Goal: Information Seeking & Learning: Learn about a topic

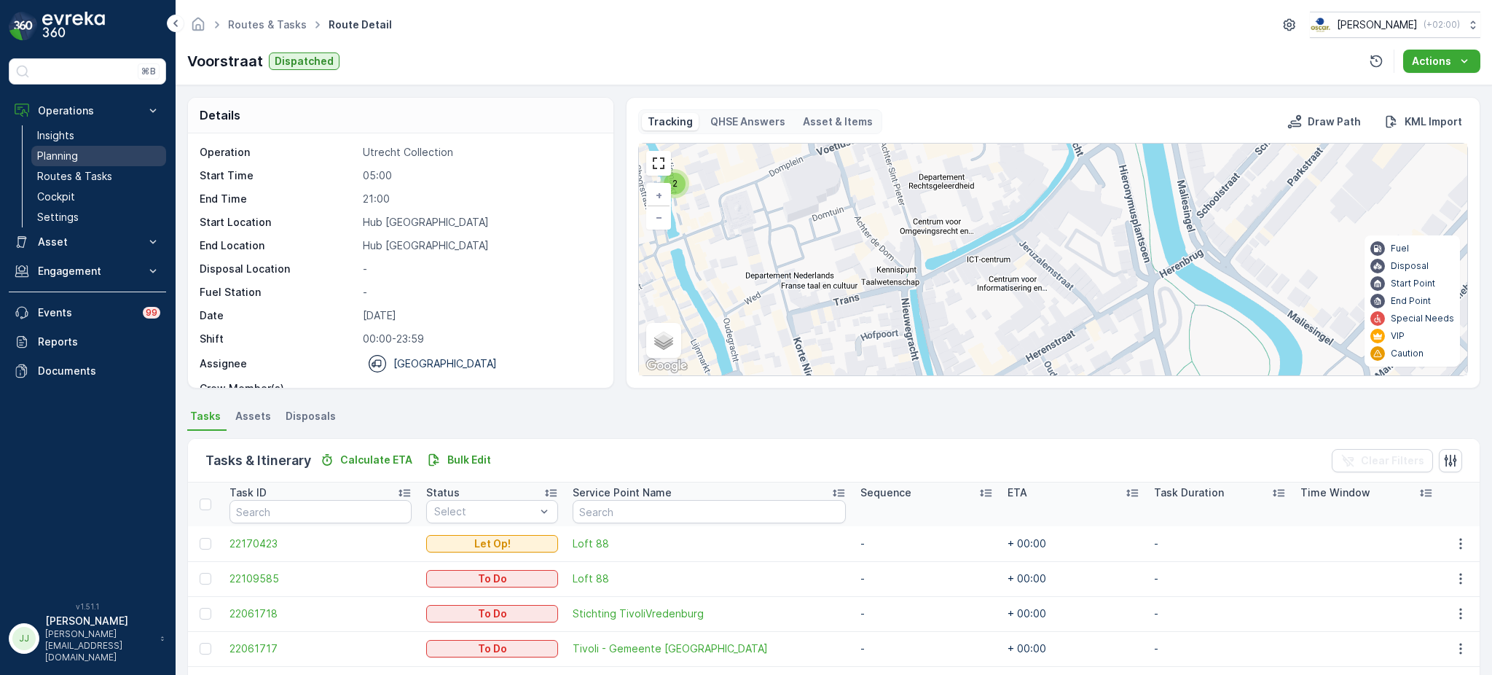
click at [80, 163] on link "Planning" at bounding box center [98, 156] width 135 height 20
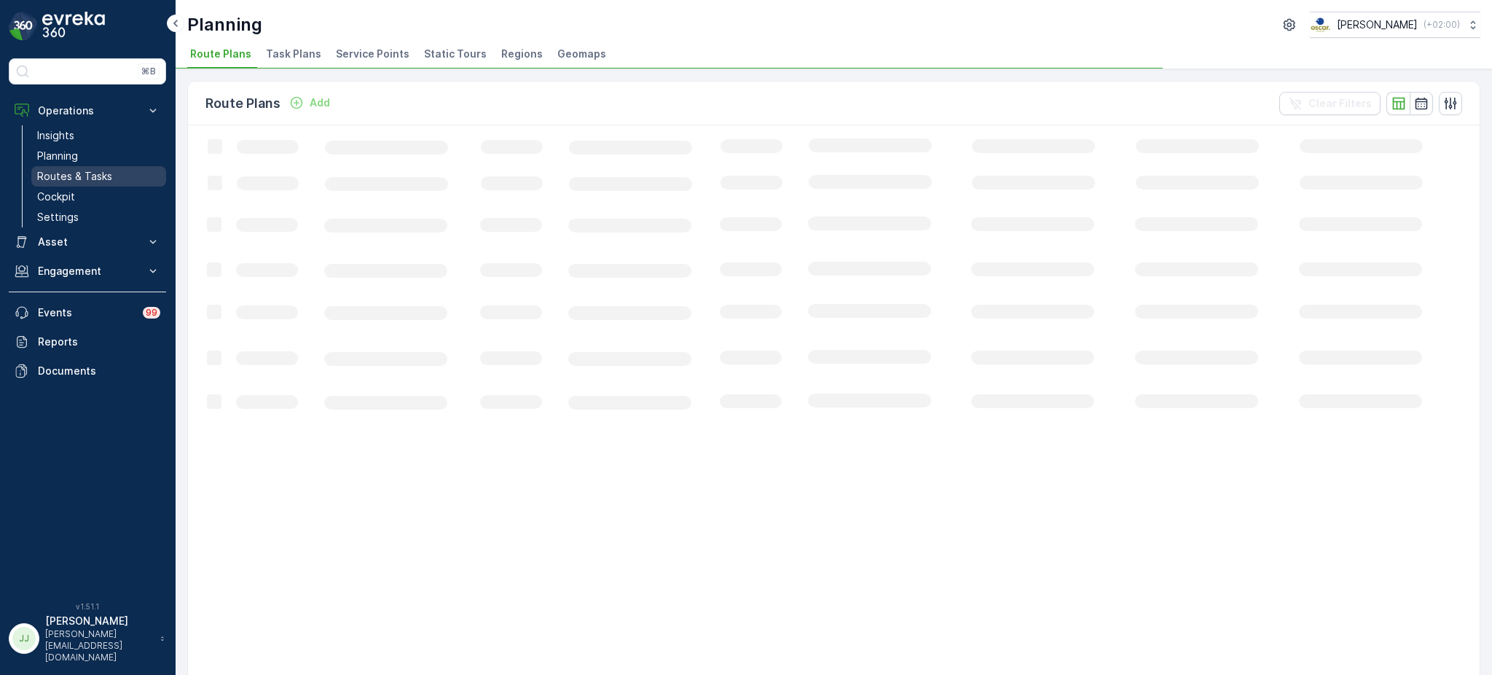
click at [90, 176] on p "Routes & Tasks" at bounding box center [74, 176] width 75 height 15
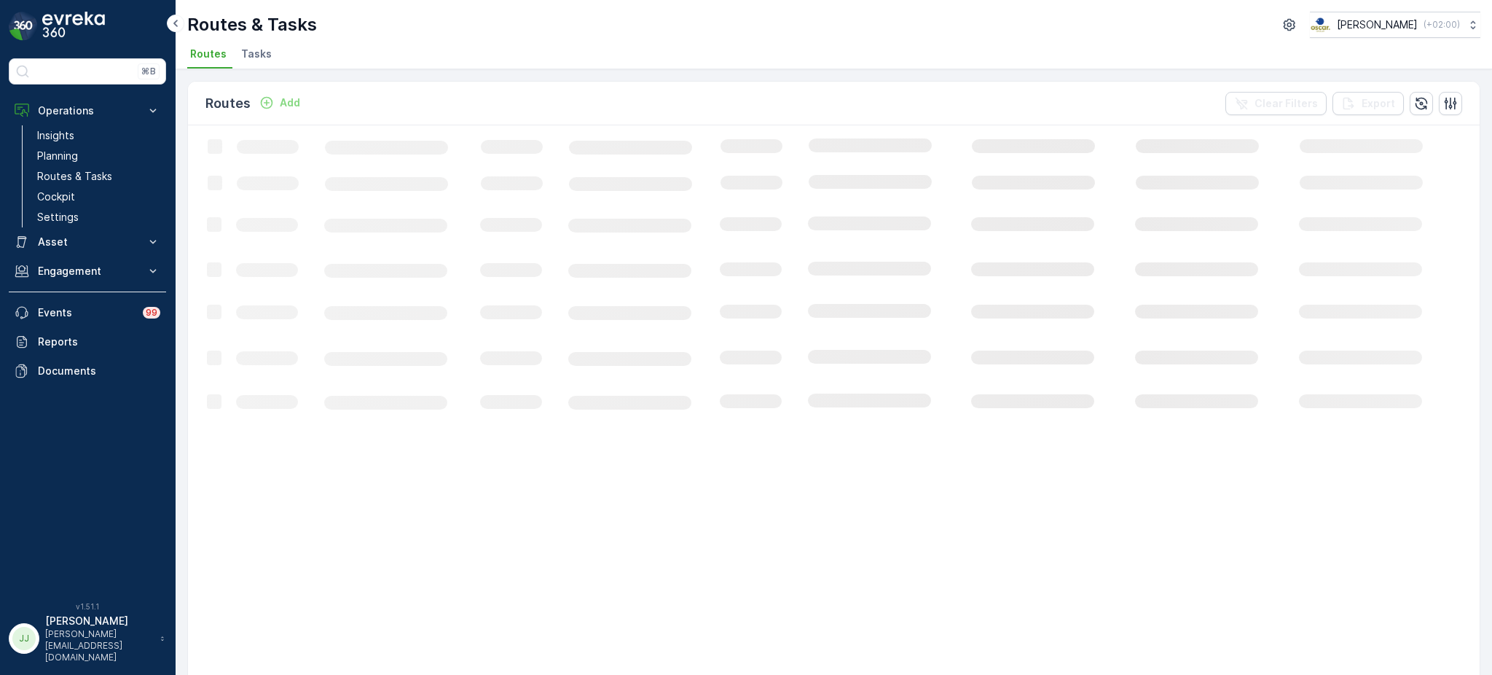
click at [254, 64] on li "Tasks" at bounding box center [257, 56] width 39 height 25
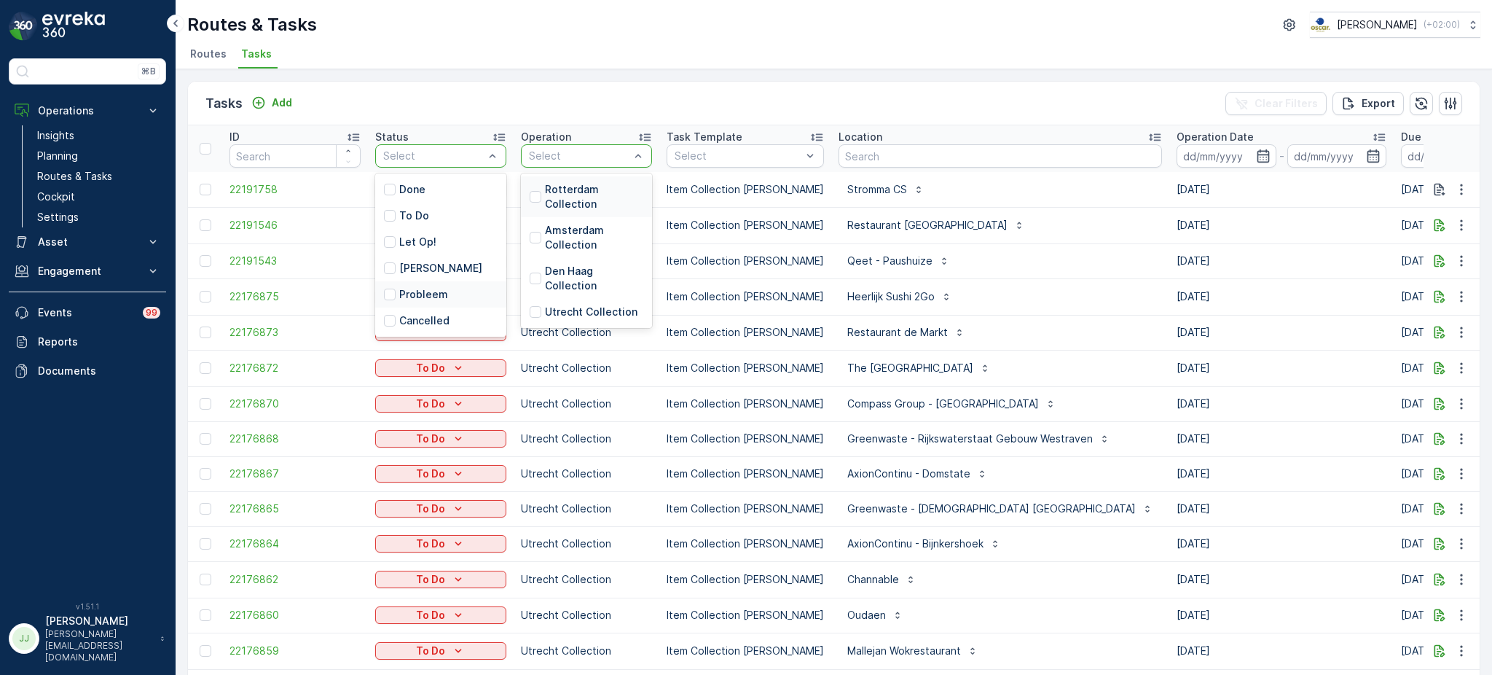
click at [403, 287] on p "Probleem" at bounding box center [423, 294] width 49 height 15
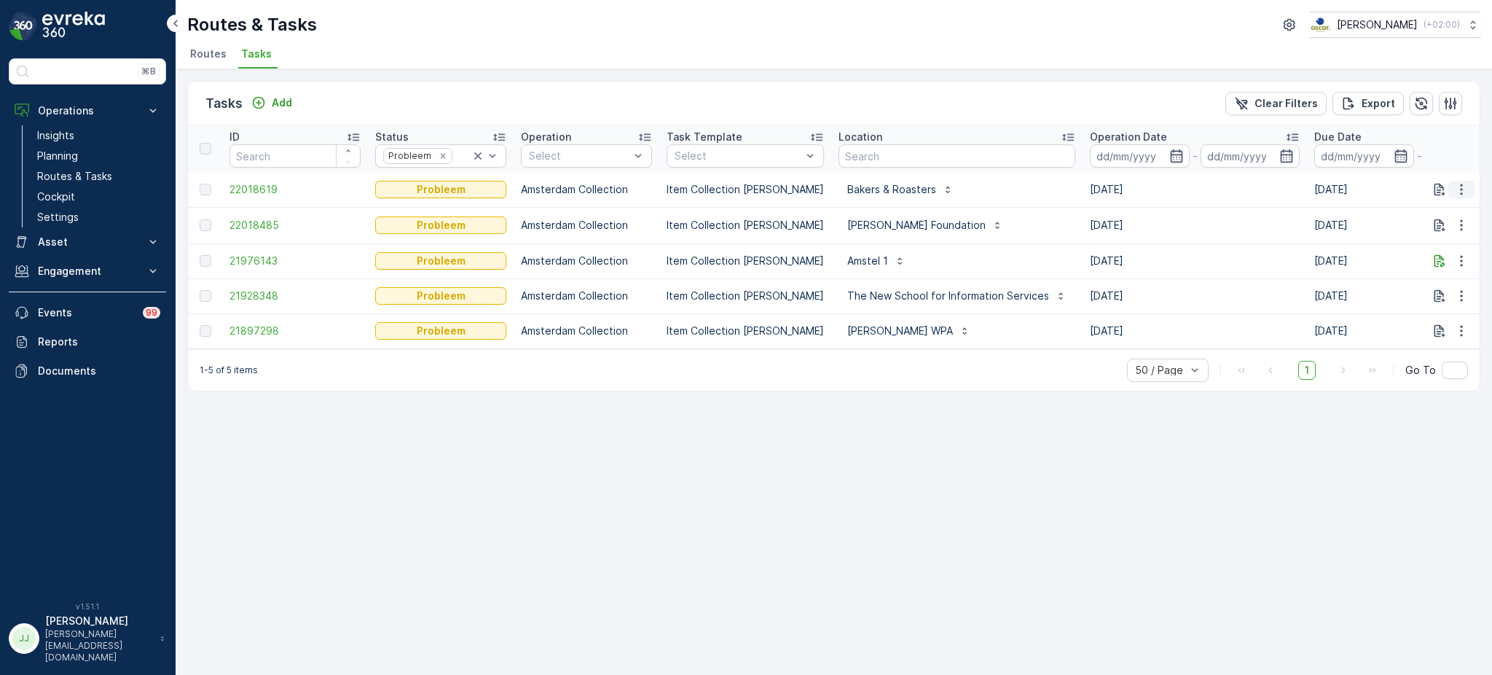
click at [1466, 184] on icon "button" at bounding box center [1462, 189] width 15 height 15
click at [1446, 234] on div "History" at bounding box center [1444, 230] width 96 height 20
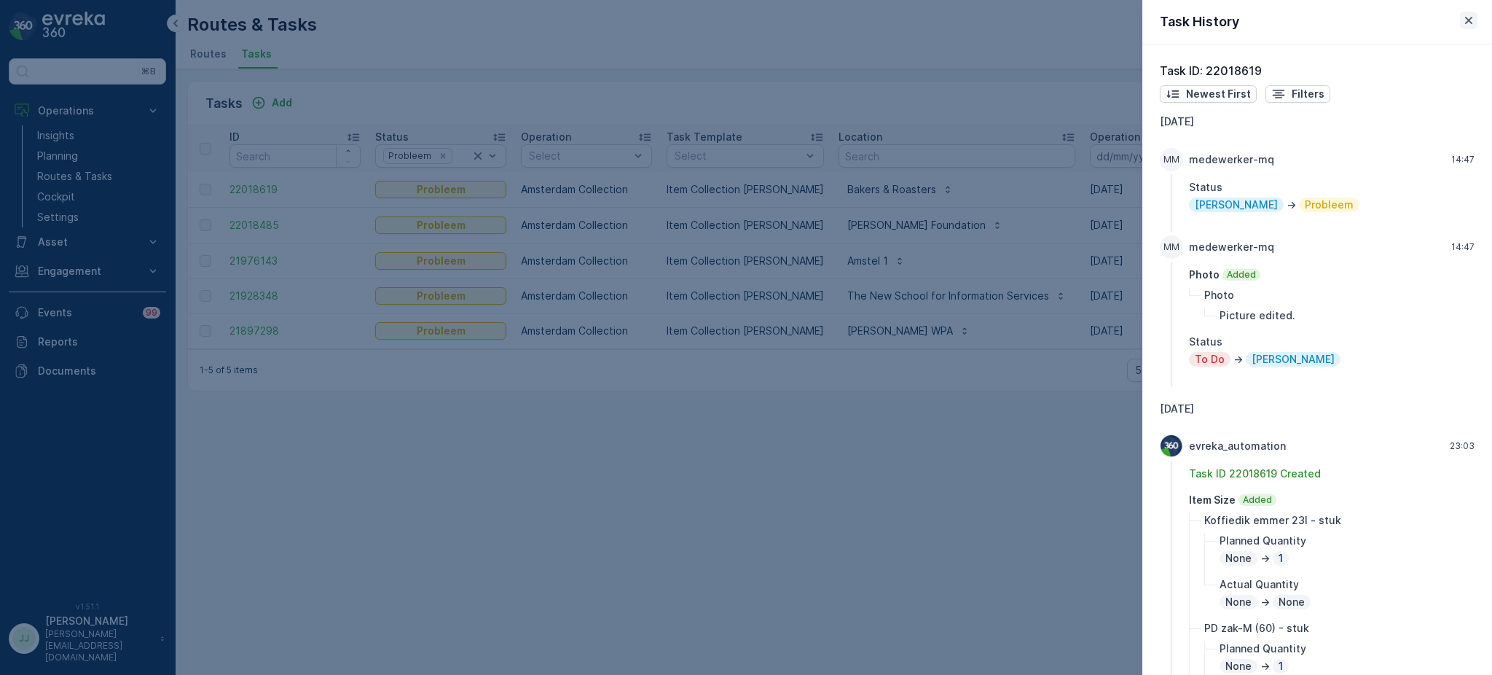
click at [1464, 20] on icon "button" at bounding box center [1469, 20] width 15 height 15
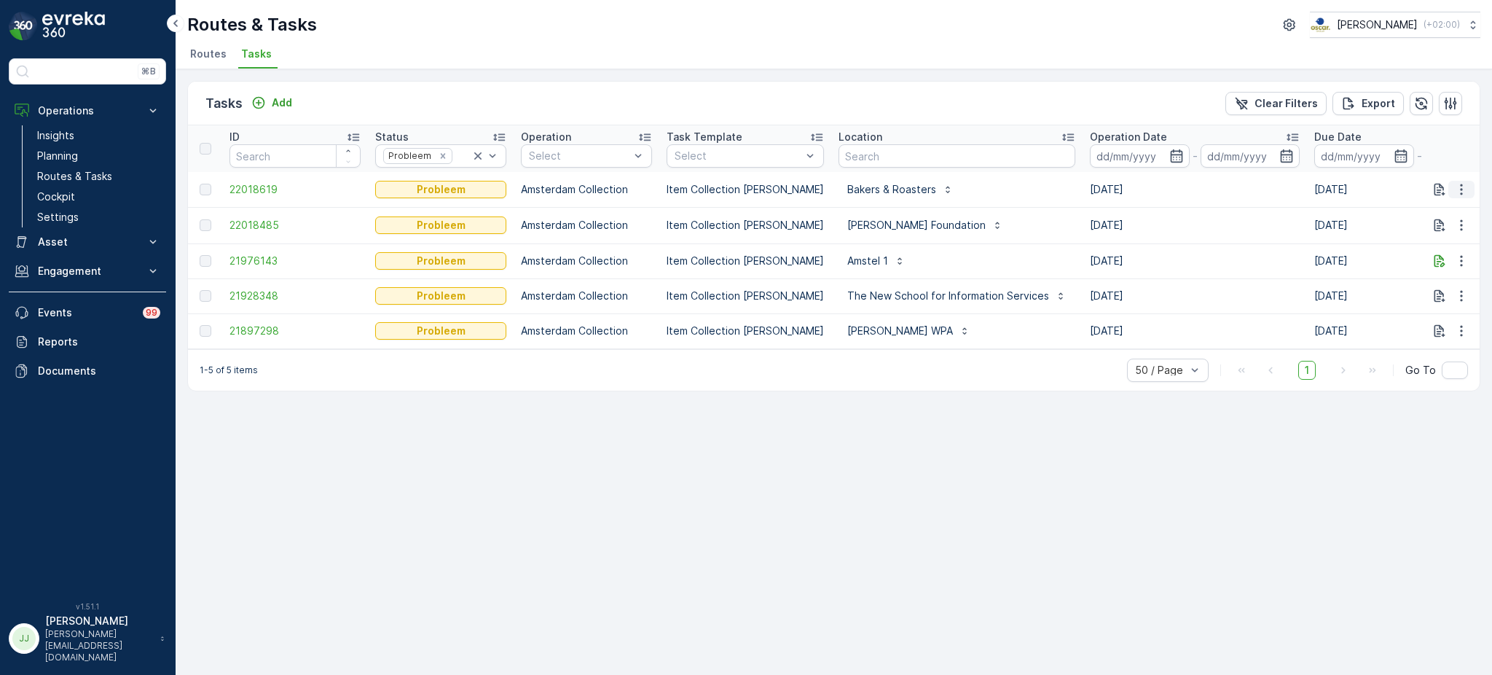
click at [1466, 194] on icon "button" at bounding box center [1462, 189] width 15 height 15
click at [255, 198] on td "22018619" at bounding box center [295, 189] width 146 height 35
click at [263, 187] on span "22018619" at bounding box center [295, 189] width 131 height 15
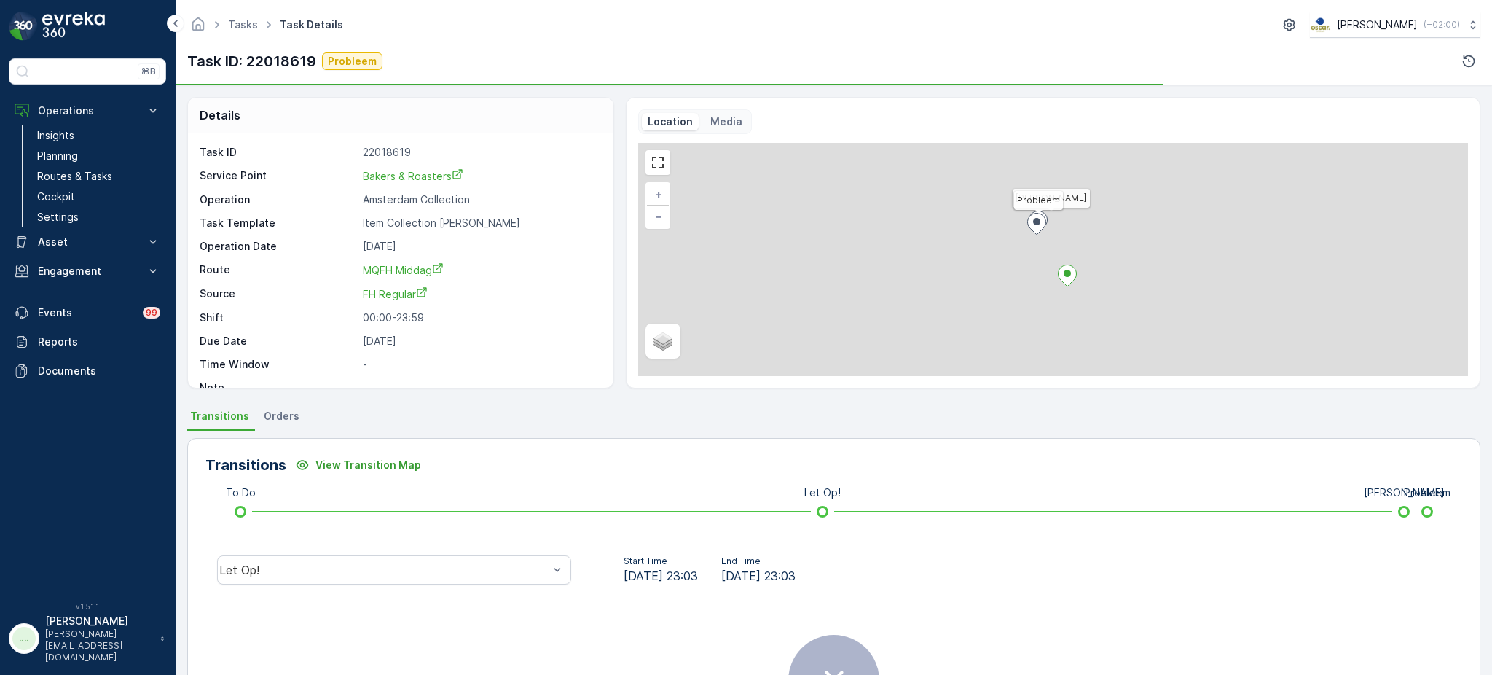
scroll to position [134, 0]
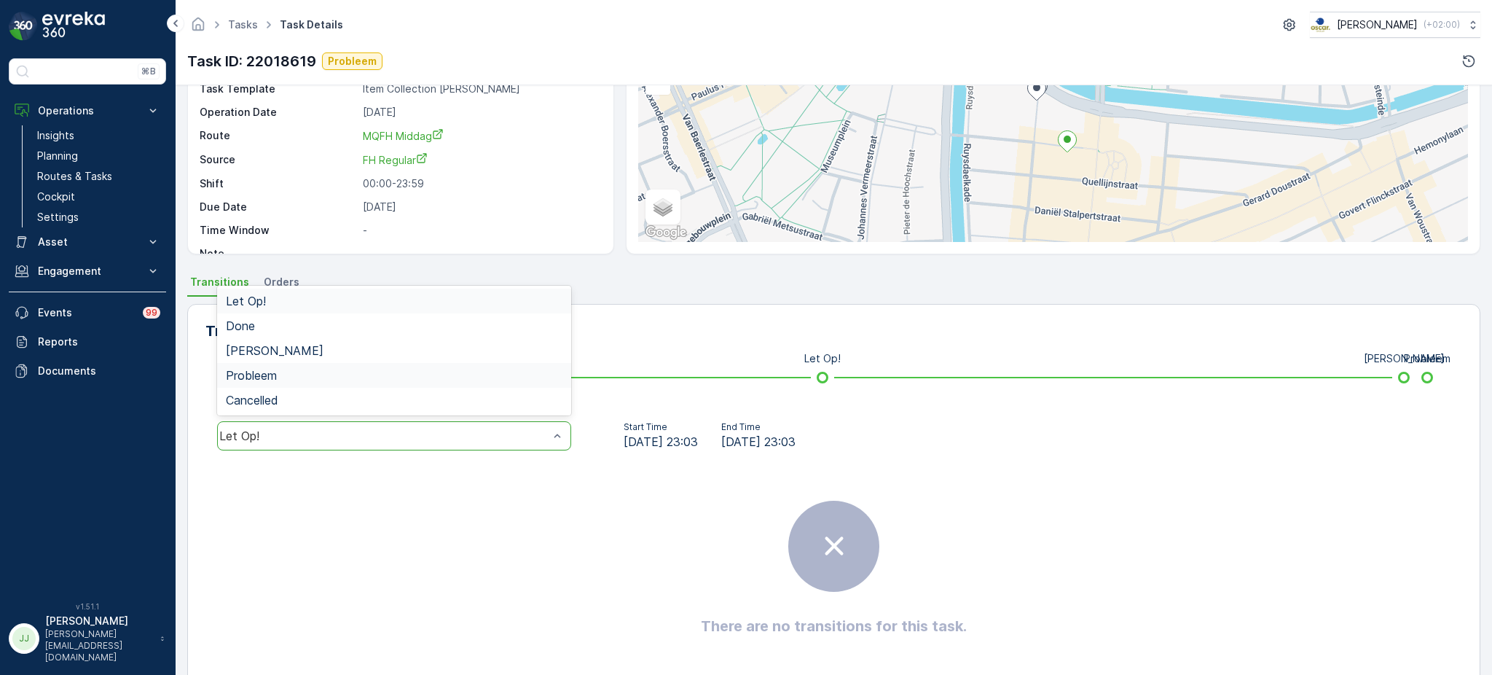
click at [305, 376] on div "Probleem" at bounding box center [394, 375] width 337 height 13
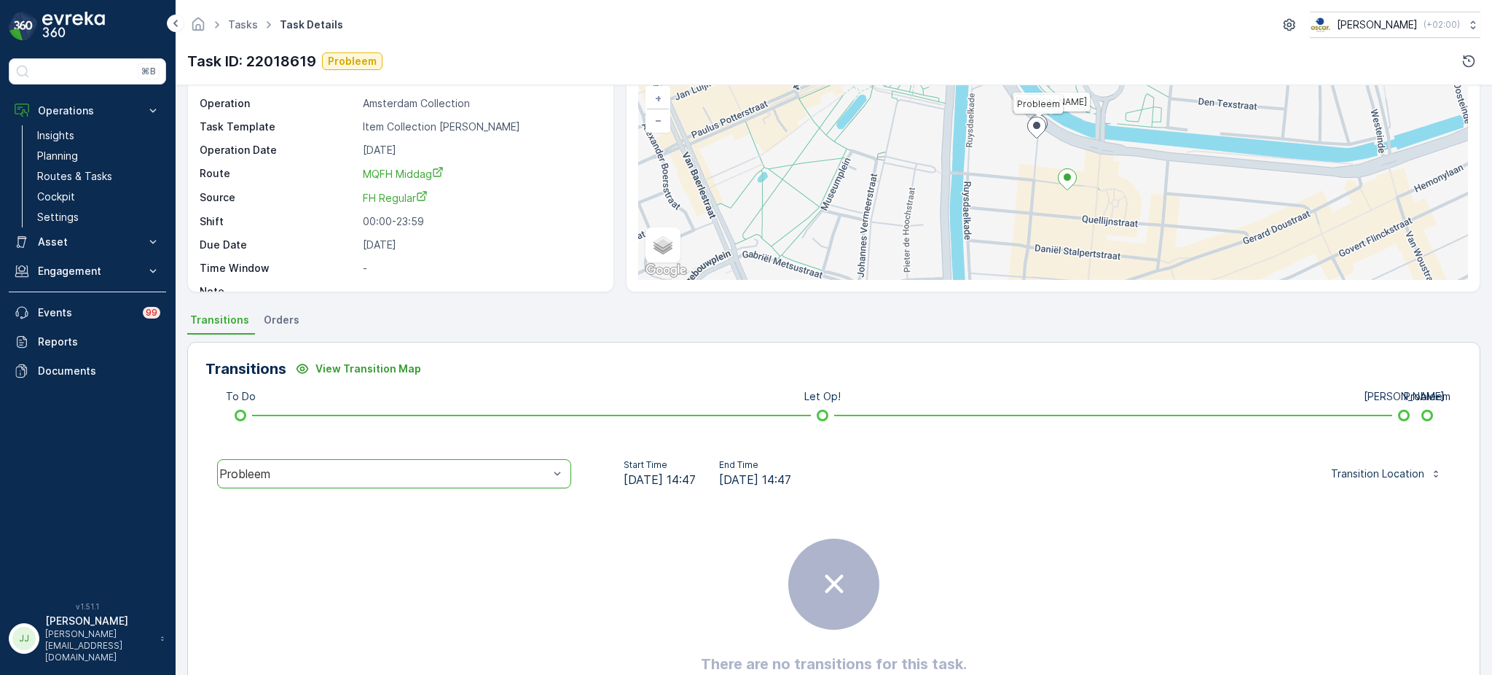
scroll to position [0, 0]
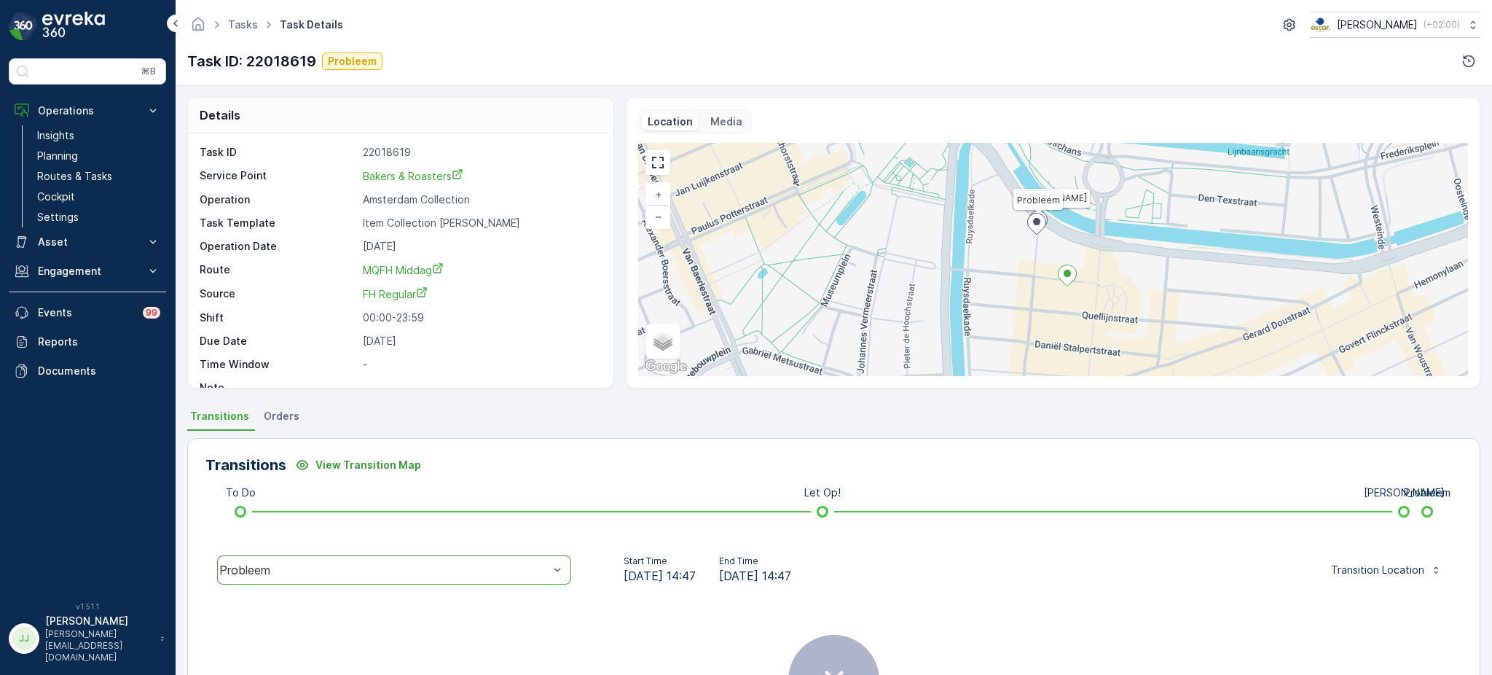
click at [723, 138] on div "Location Media Geen Afval Probleem + − Satellite Roadmap Terrain Hybrid Leaflet…" at bounding box center [1053, 242] width 830 height 267
click at [725, 122] on p "Media" at bounding box center [727, 121] width 32 height 15
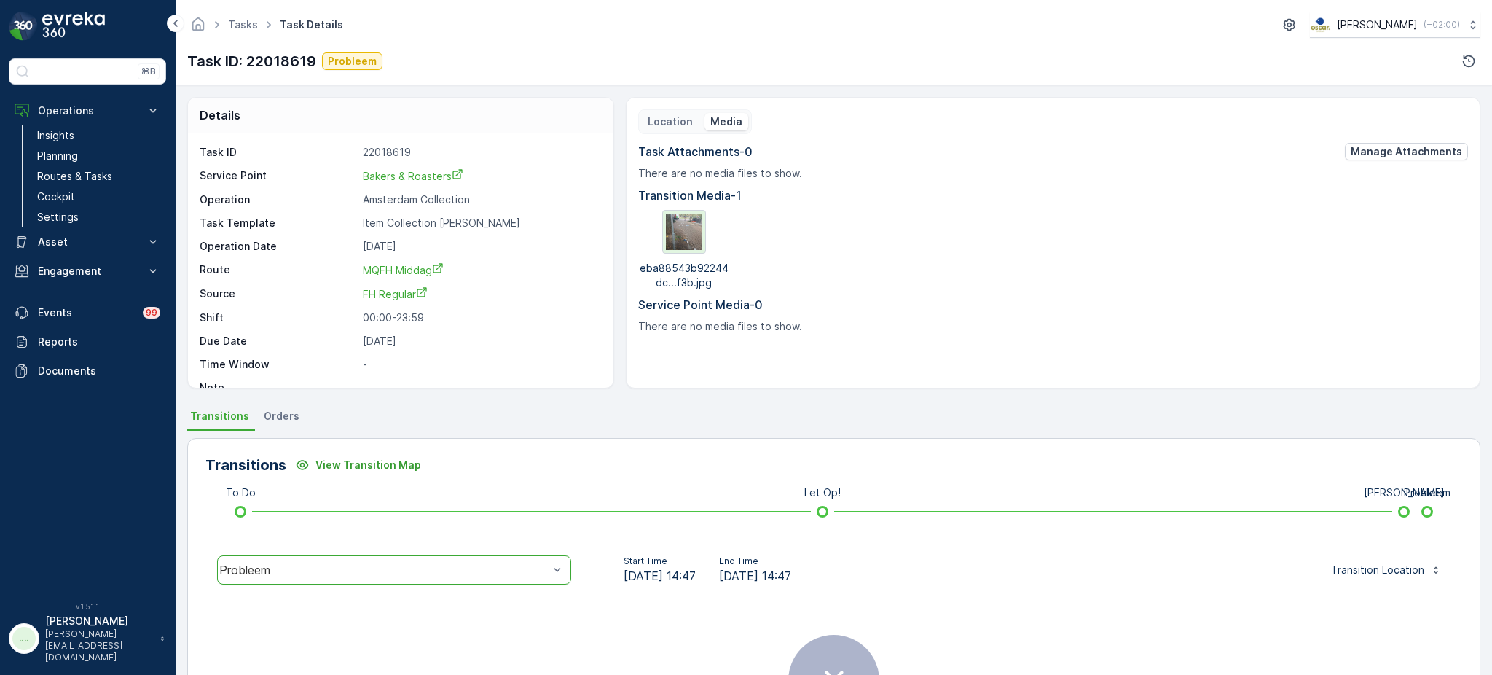
click at [684, 228] on img at bounding box center [684, 232] width 36 height 36
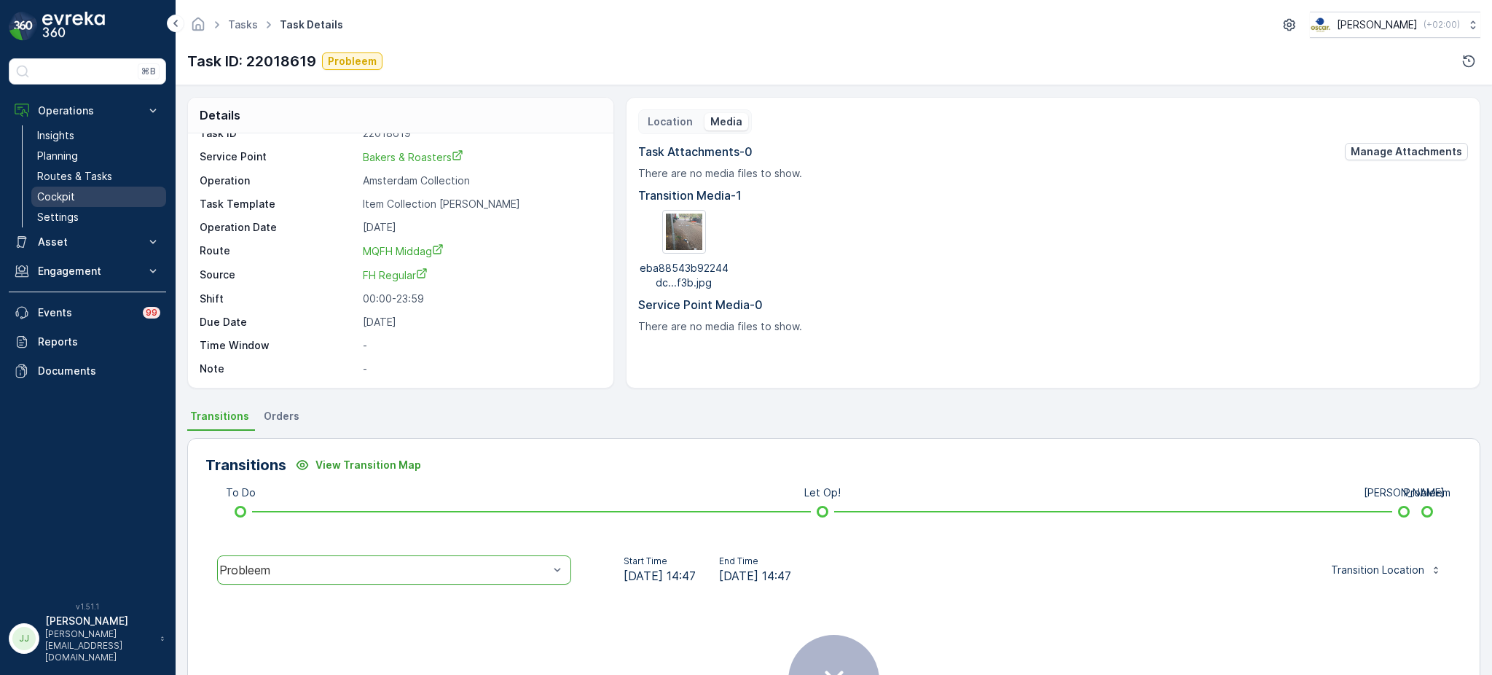
click at [65, 189] on p "Cockpit" at bounding box center [56, 196] width 38 height 15
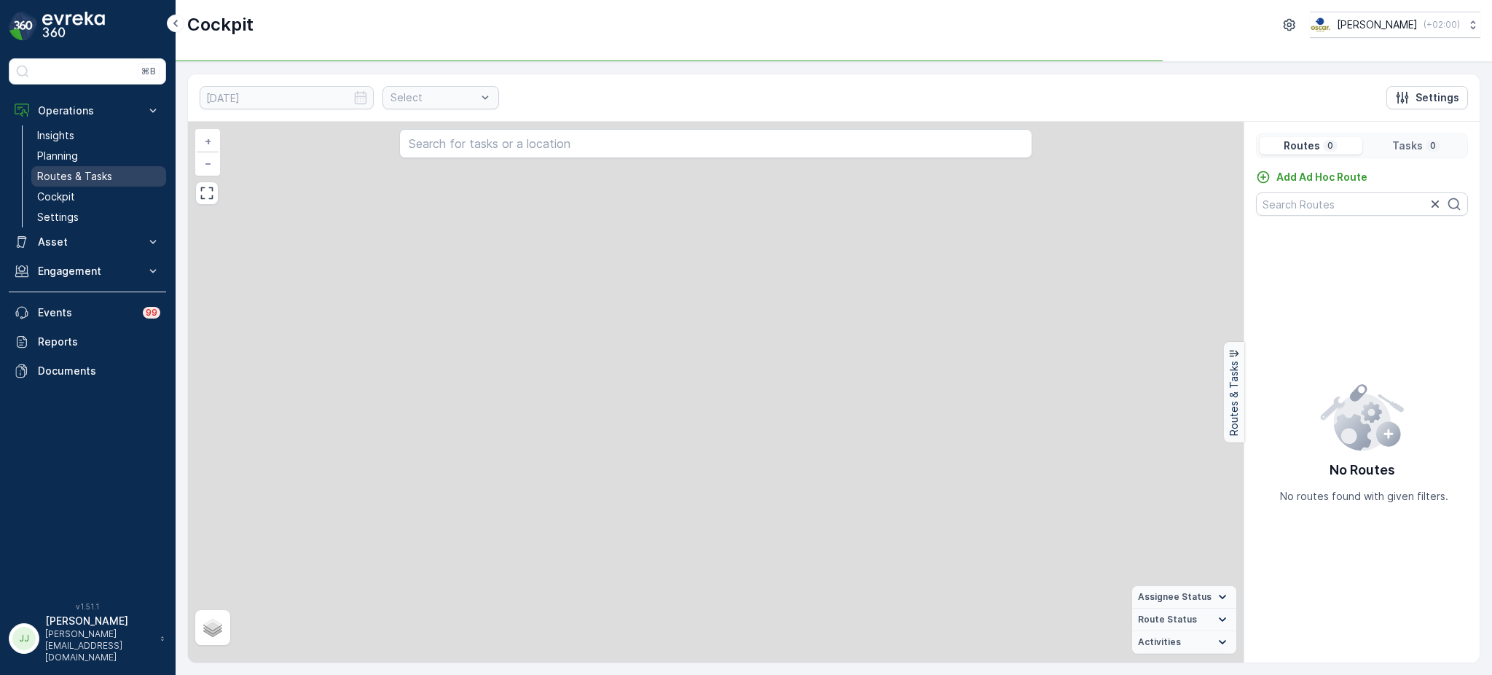
click at [71, 183] on p "Routes & Tasks" at bounding box center [74, 176] width 75 height 15
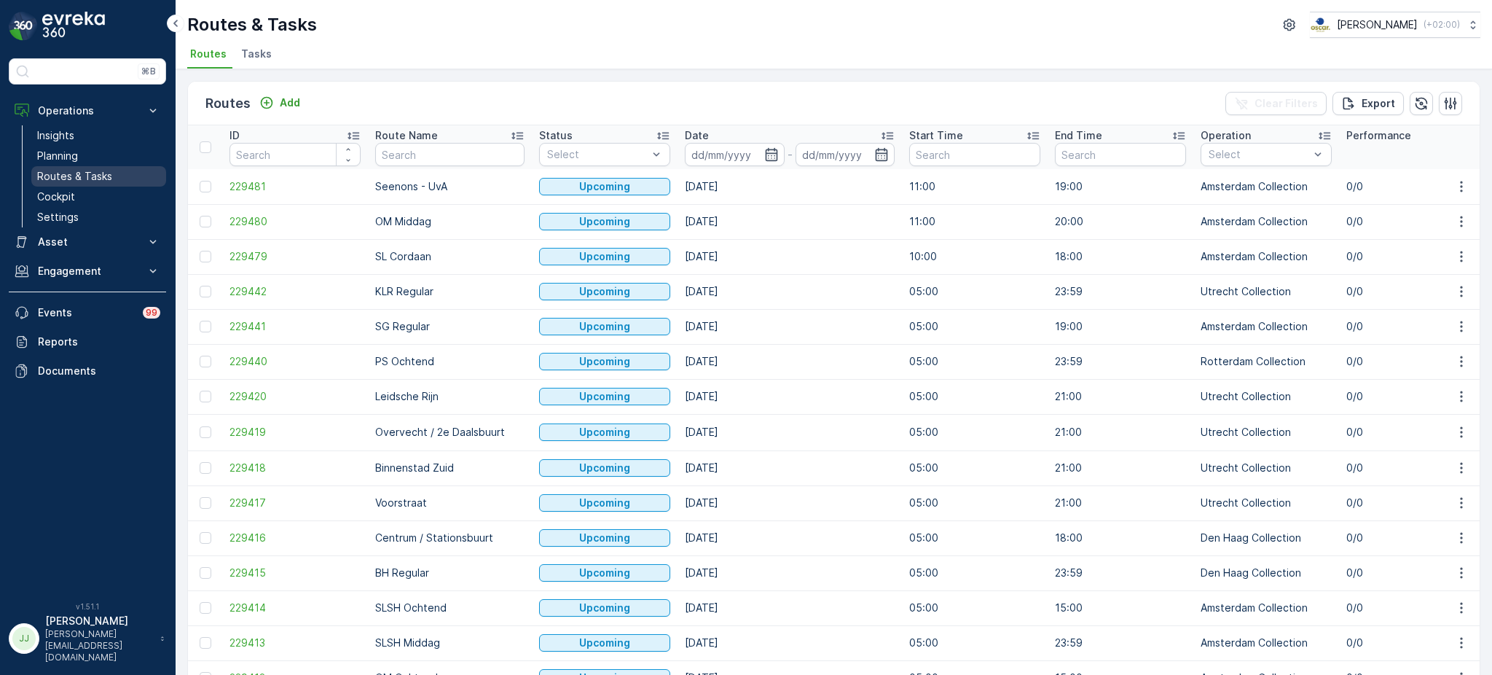
drag, startPoint x: 113, startPoint y: 195, endPoint x: 98, endPoint y: 184, distance: 18.4
click at [112, 195] on link "Cockpit" at bounding box center [98, 197] width 135 height 20
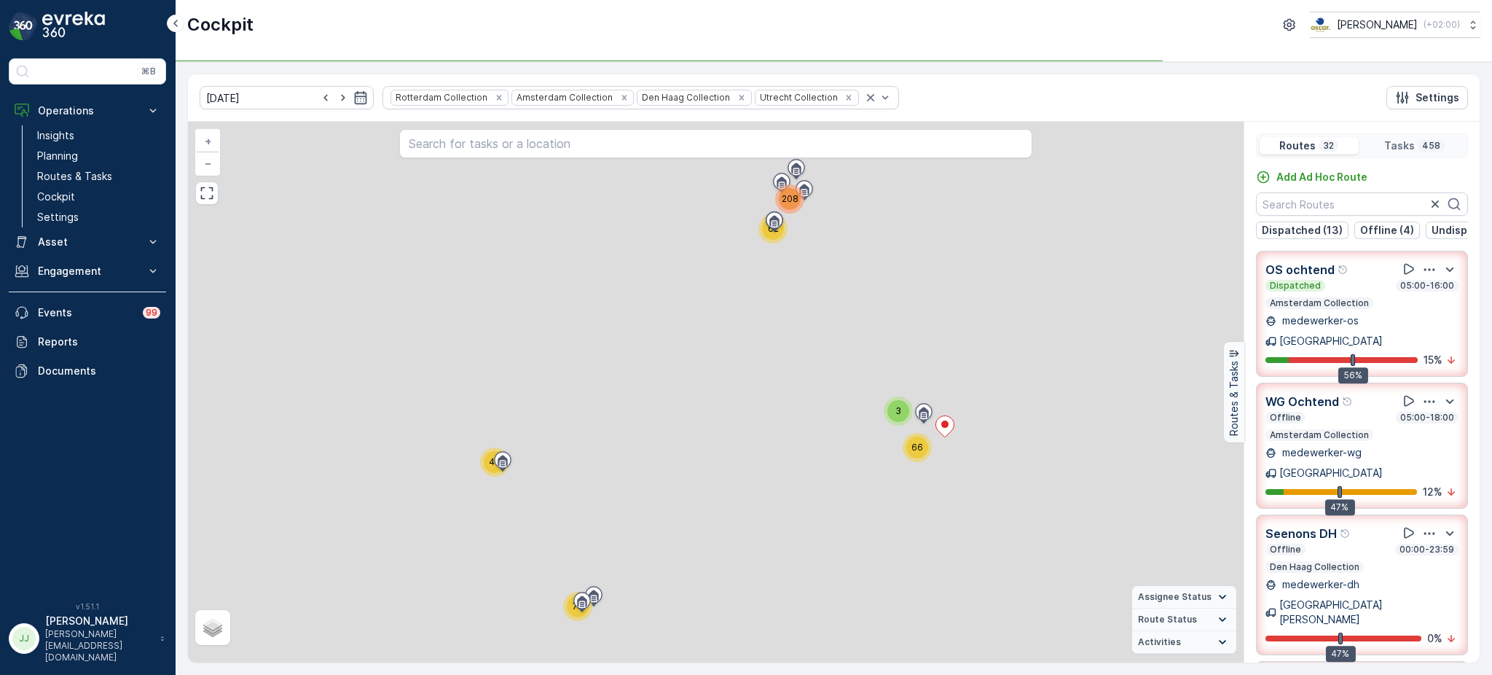
click at [336, 101] on icon "button" at bounding box center [343, 97] width 15 height 15
type input "[DATE]"
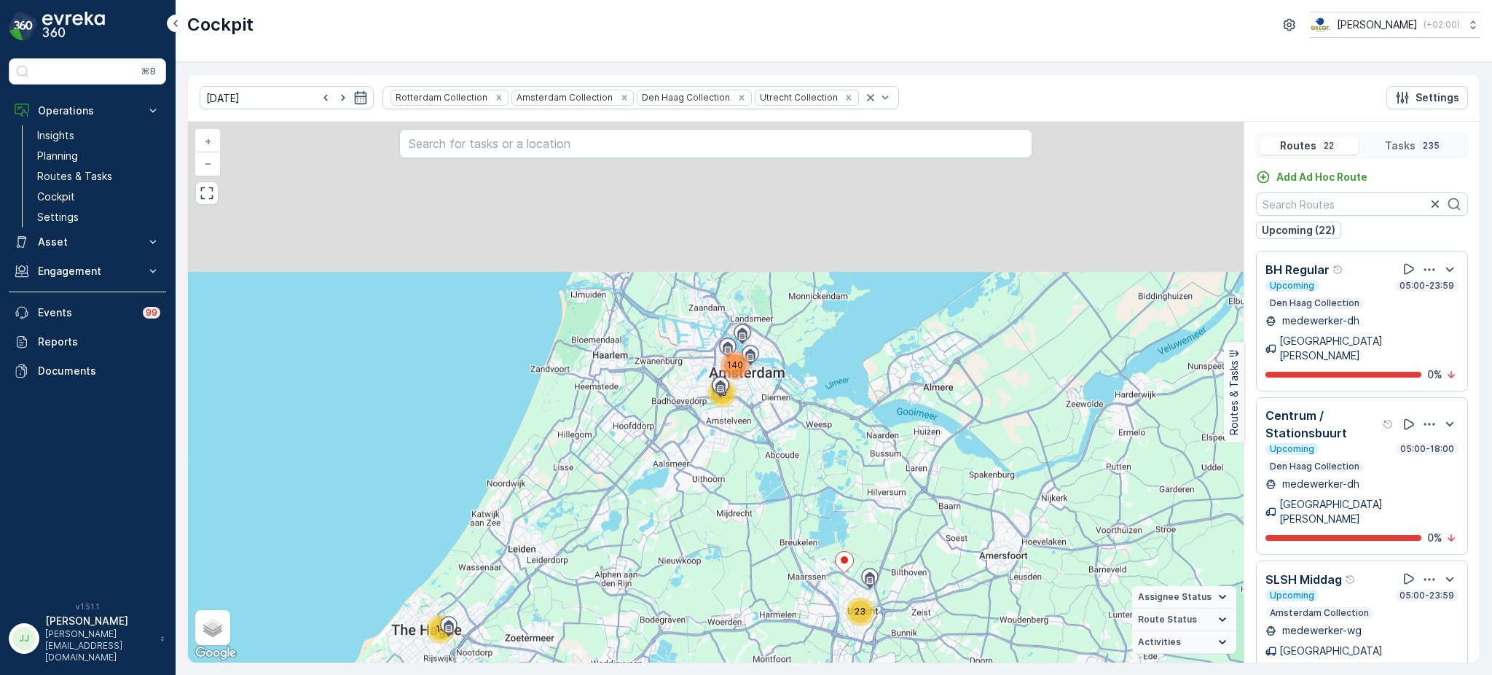
drag, startPoint x: 856, startPoint y: 306, endPoint x: 791, endPoint y: 472, distance: 177.7
click at [791, 472] on div "14 41 16 140 23 + − Satellite Roadmap Terrain Hybrid Leaflet Keyboard shortcuts…" at bounding box center [716, 392] width 1056 height 541
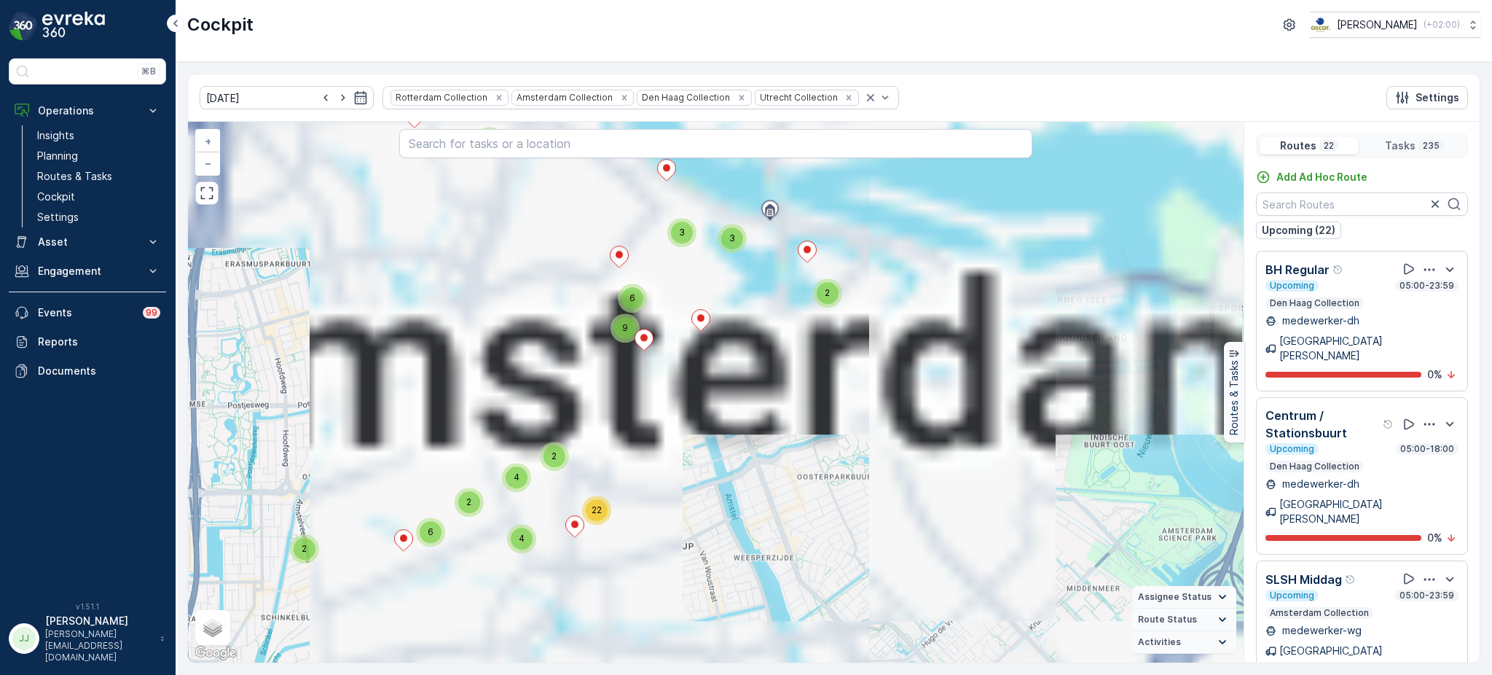
drag, startPoint x: 698, startPoint y: 496, endPoint x: 706, endPoint y: 531, distance: 36.6
click at [706, 531] on div "2 2 4 4 3 3 6 4 3 16 2 2 2 2 3 4 4 16 4 5 2 3 3 2 6 6 9 4 2 2 4 22 3 2 3 9 8 26…" at bounding box center [716, 392] width 1056 height 541
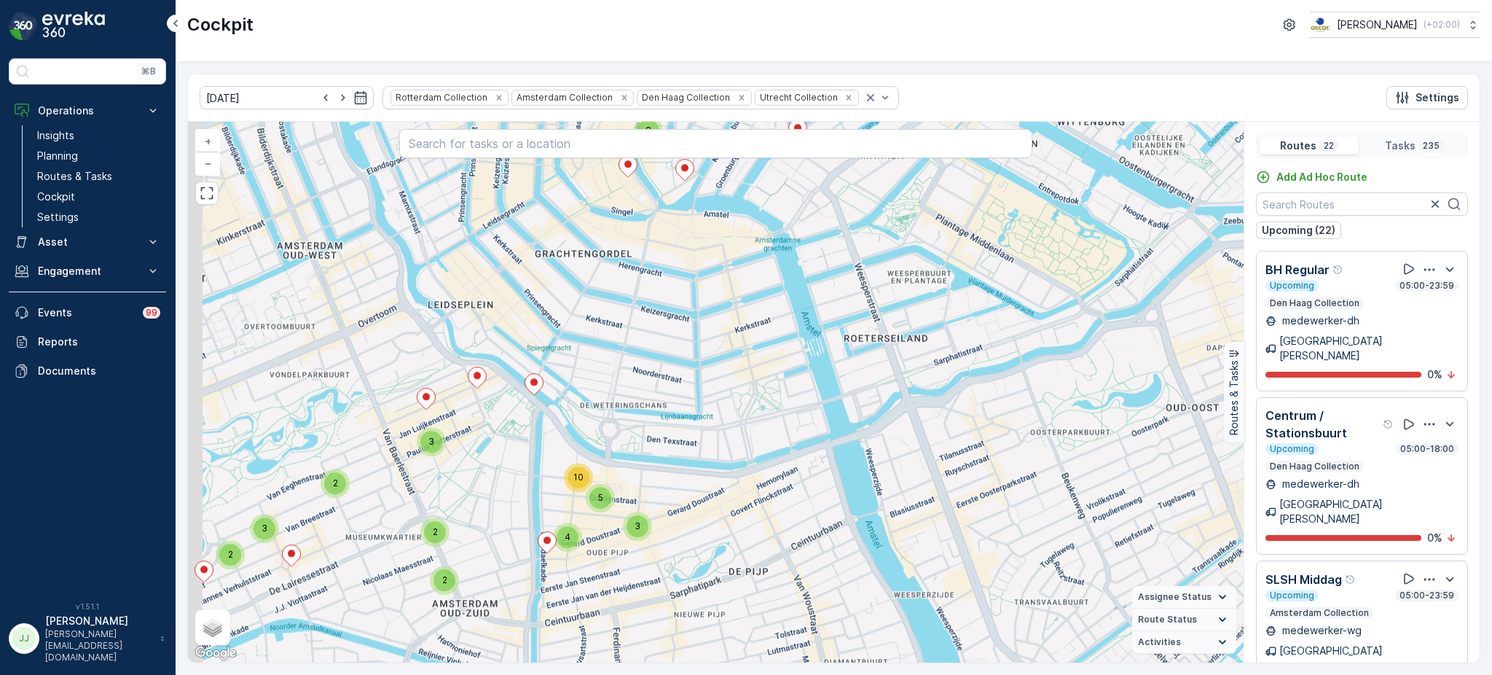
drag, startPoint x: 775, startPoint y: 402, endPoint x: 873, endPoint y: 316, distance: 130.6
click at [873, 316] on div "2 2 2 3 2 2 5 2 3 2 2 10 2 2 2 2 2 2 2 3 3 8 4 2 2 3 2 3 2 3 5 8 2 2 2 3 3 10 4…" at bounding box center [716, 392] width 1056 height 541
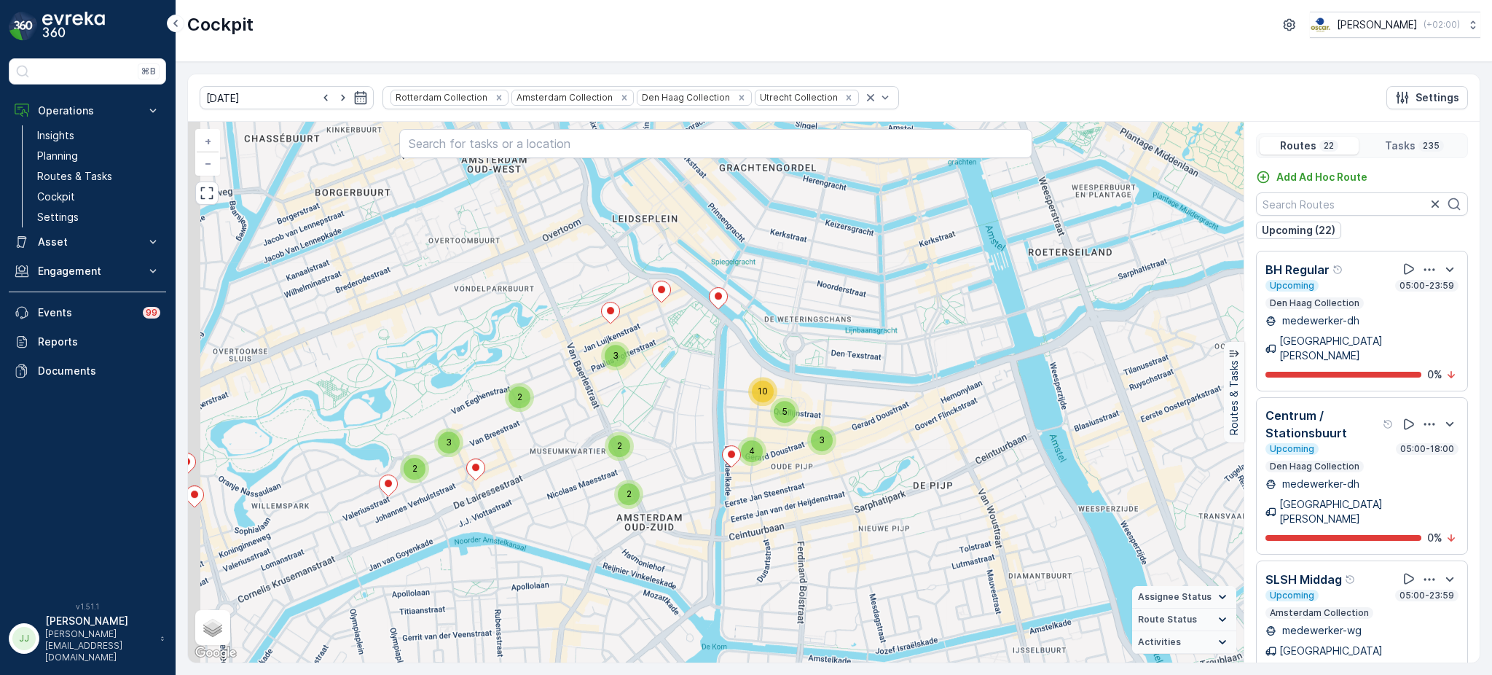
drag, startPoint x: 558, startPoint y: 404, endPoint x: 653, endPoint y: 404, distance: 94.7
click at [653, 404] on div "2 2 2 3 2 2 5 2 3 2 2 10 2 2 2 2 2 2 2 3 3 8 4 2 2 3 2 3 2 3 5 8 2 2 2 3 3 10 4…" at bounding box center [716, 392] width 1056 height 541
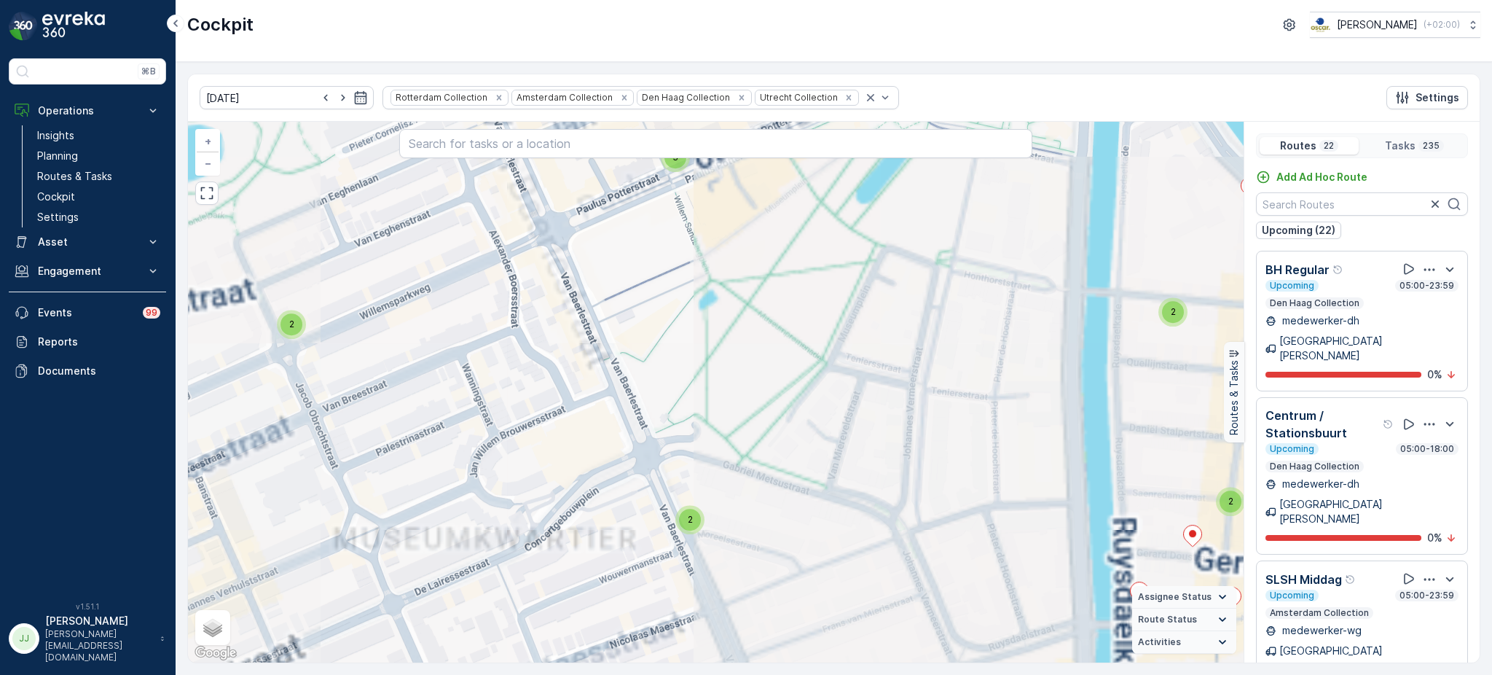
drag, startPoint x: 740, startPoint y: 314, endPoint x: 692, endPoint y: 493, distance: 185.6
click at [692, 493] on div "2 6 2 3 2 3 2 5 7 3 2 3 3 7 7 3 2 2 2 2 2 2 2 3 2 2 2 2 2 2 2 2 2 2 2 3 2 3 2 2…" at bounding box center [716, 392] width 1056 height 541
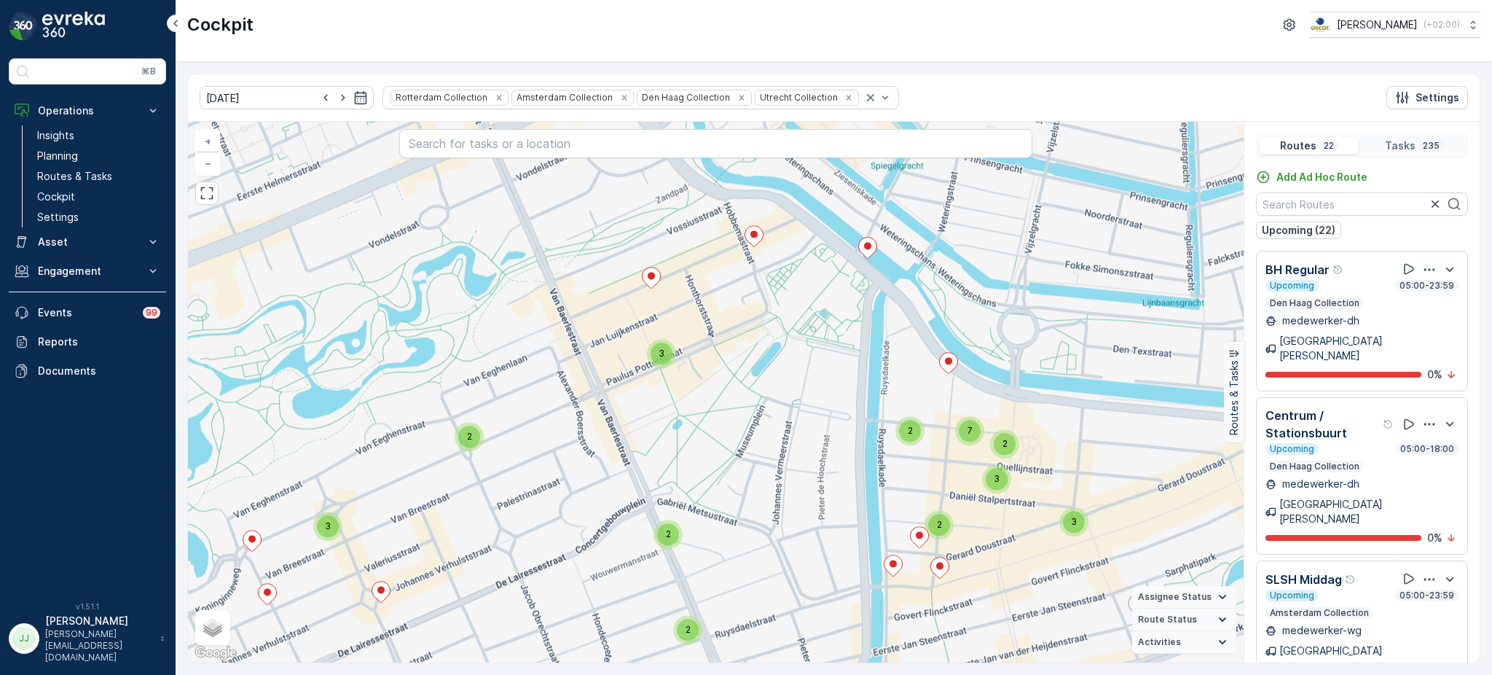
drag, startPoint x: 684, startPoint y: 545, endPoint x: 685, endPoint y: 483, distance: 62.0
click at [685, 483] on div "2 3 2 2 2 2 2 2 6 2 2 2 2 2 2 2 3 2 2 2 2 3 2 2 3 3 2 5 2 2 2 3 3 2 7 2 2 3 2 2…" at bounding box center [716, 392] width 1056 height 541
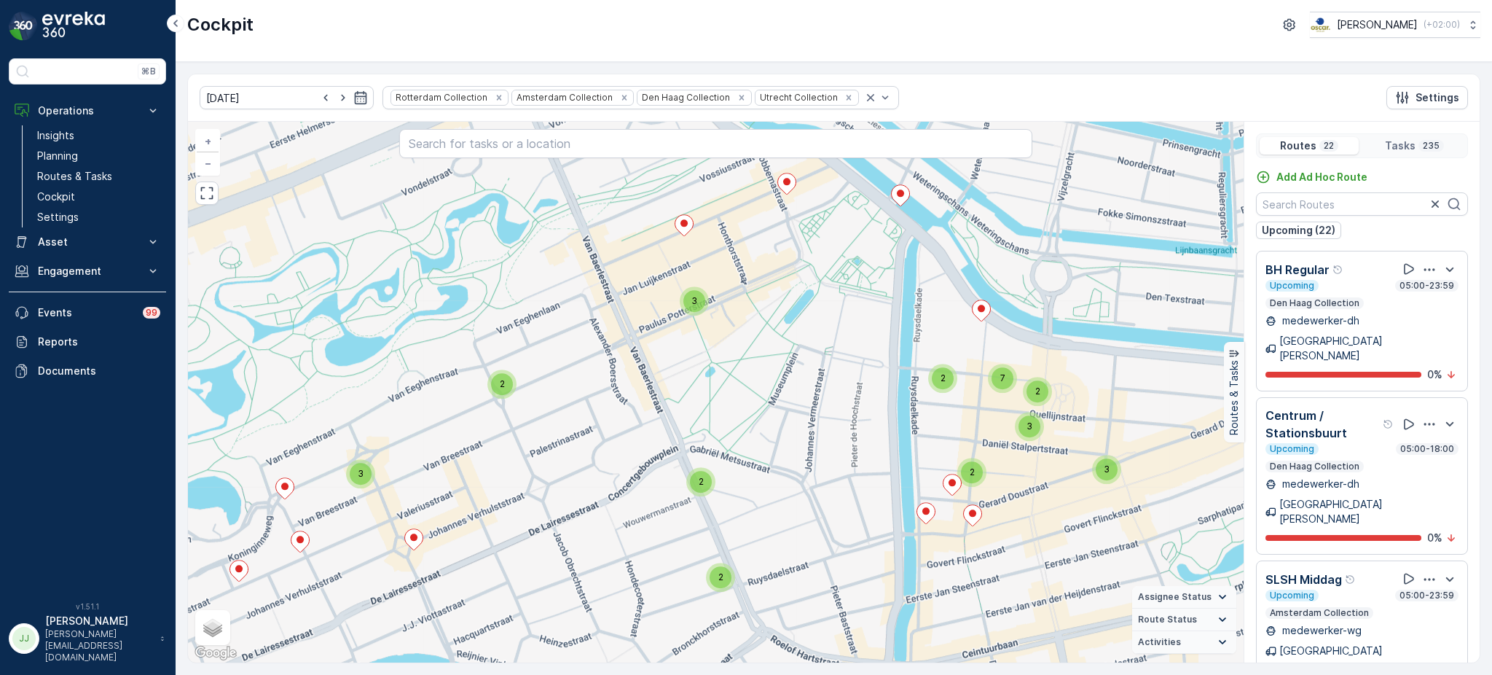
drag, startPoint x: 549, startPoint y: 495, endPoint x: 582, endPoint y: 442, distance: 61.9
click at [582, 442] on div "2 3 2 2 2 2 2 2 6 2 2 2 2 2 2 2 3 2 2 2 2 3 2 2 3 3 2 5 2 2 2 3 3 2 7 2 2 3 2 2…" at bounding box center [716, 392] width 1056 height 541
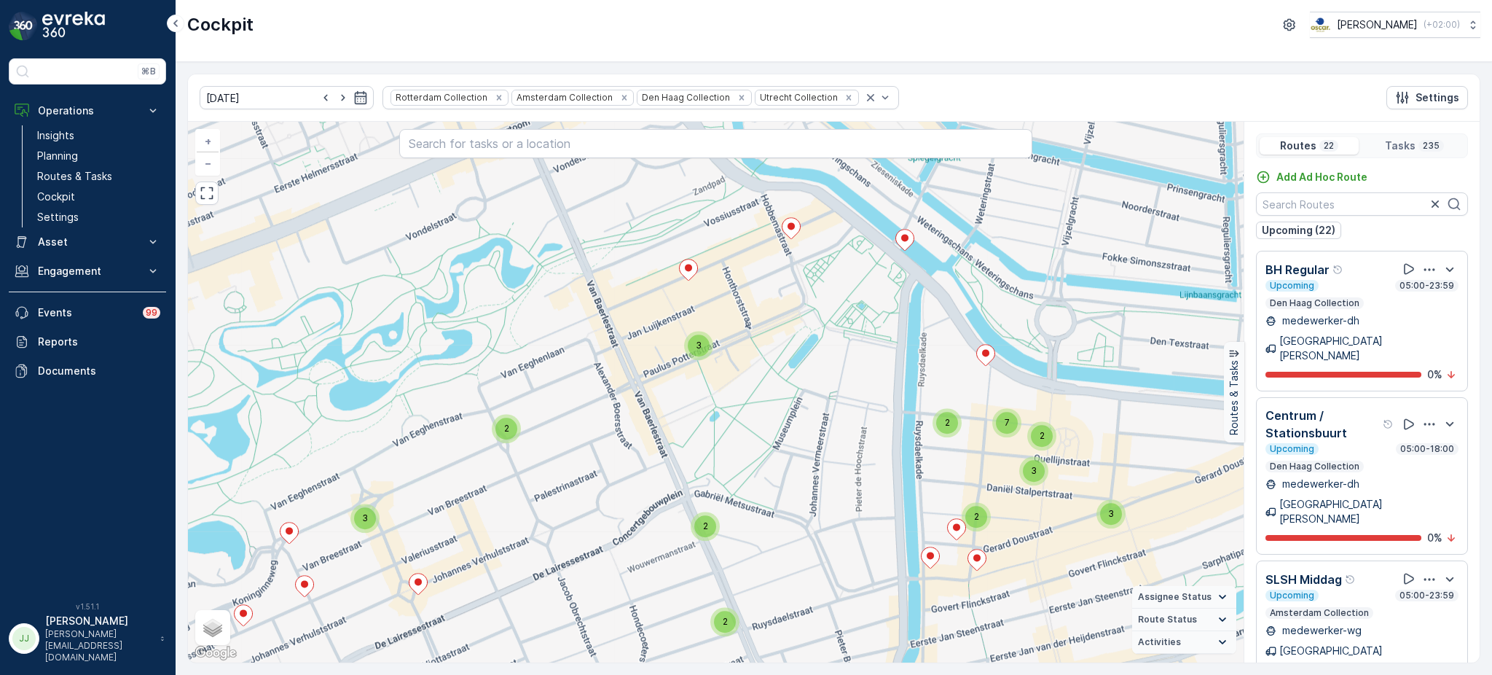
drag, startPoint x: 796, startPoint y: 351, endPoint x: 799, endPoint y: 395, distance: 44.5
click at [799, 395] on div "2 3 2 2 2 2 2 2 6 2 2 2 2 2 2 2 3 2 2 2 2 3 2 2 3 3 2 5 2 2 2 3 3 2 7 2 2 3 2 2…" at bounding box center [716, 392] width 1056 height 541
drag, startPoint x: 632, startPoint y: 525, endPoint x: 719, endPoint y: 474, distance: 100.6
click at [719, 474] on div "2 3 2 2 2 2 2 2 6 2 2 2 2 2 2 2 3 2 2 2 2 3 2 2 3 3 2 5 2 2 2 3 3 2 7 2 2 3 2 2…" at bounding box center [716, 392] width 1056 height 541
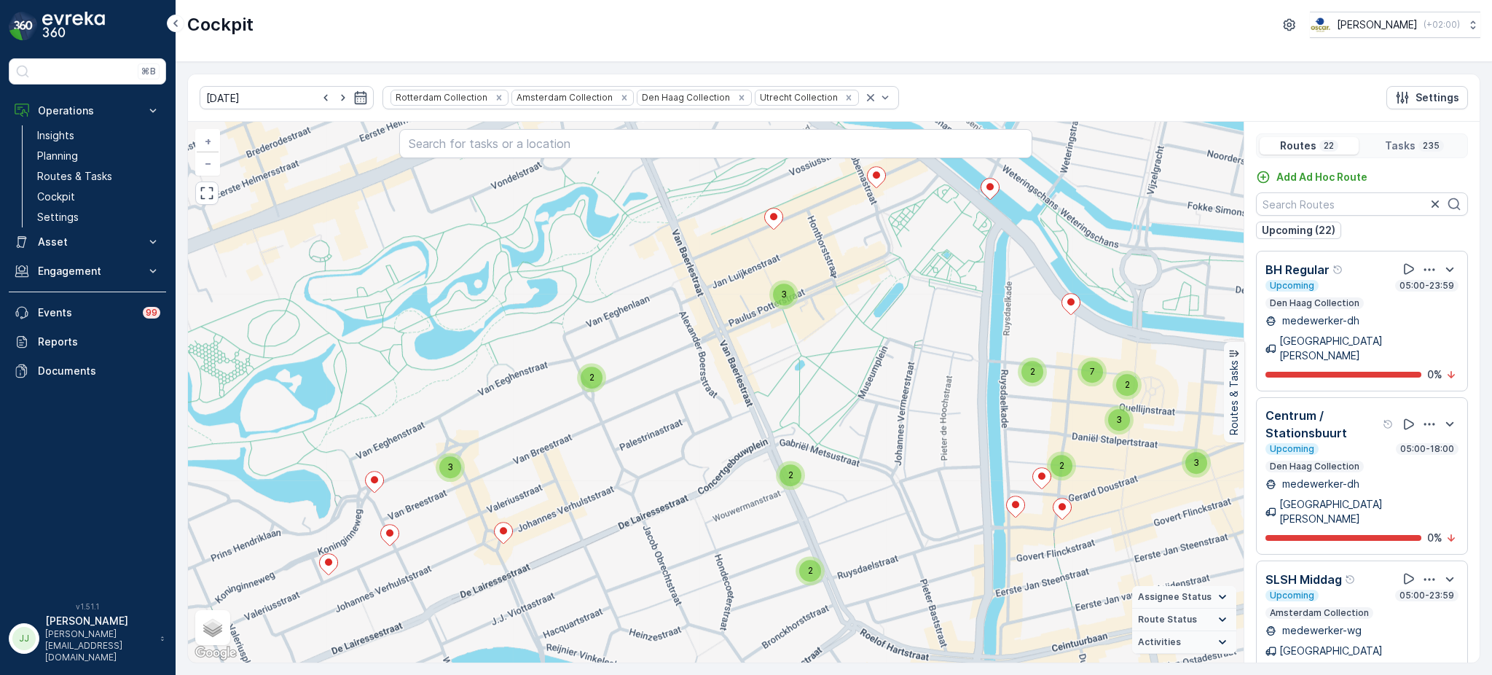
click at [782, 298] on span "3" at bounding box center [784, 294] width 6 height 11
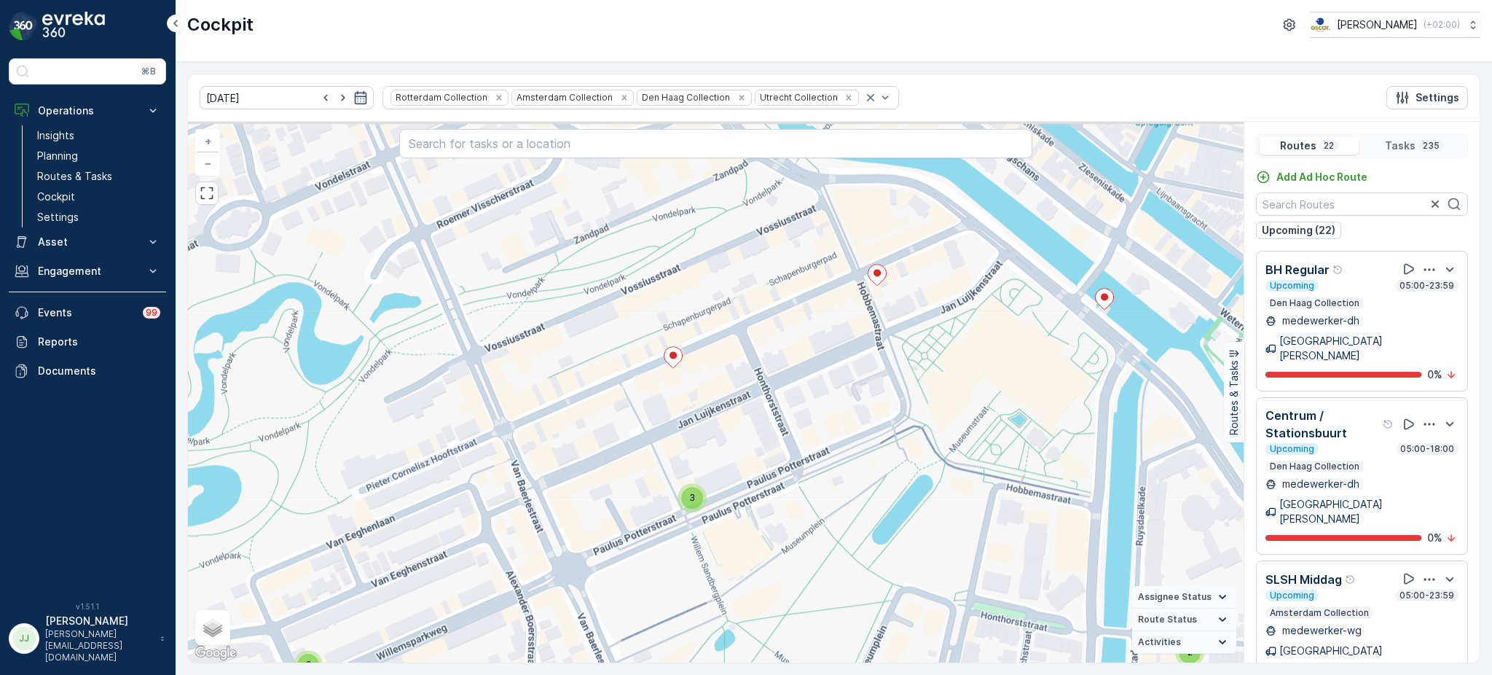
drag, startPoint x: 759, startPoint y: 349, endPoint x: 701, endPoint y: 423, distance: 93.4
click at [701, 423] on div "3 2 2 2 2 2 2 2 3 2 2 2 2 2 2 2 2 2 2 2 3 2 3 2 2 2 2 2 3 3 2 2 4 2 2 2 2 4 2 2…" at bounding box center [716, 392] width 1056 height 541
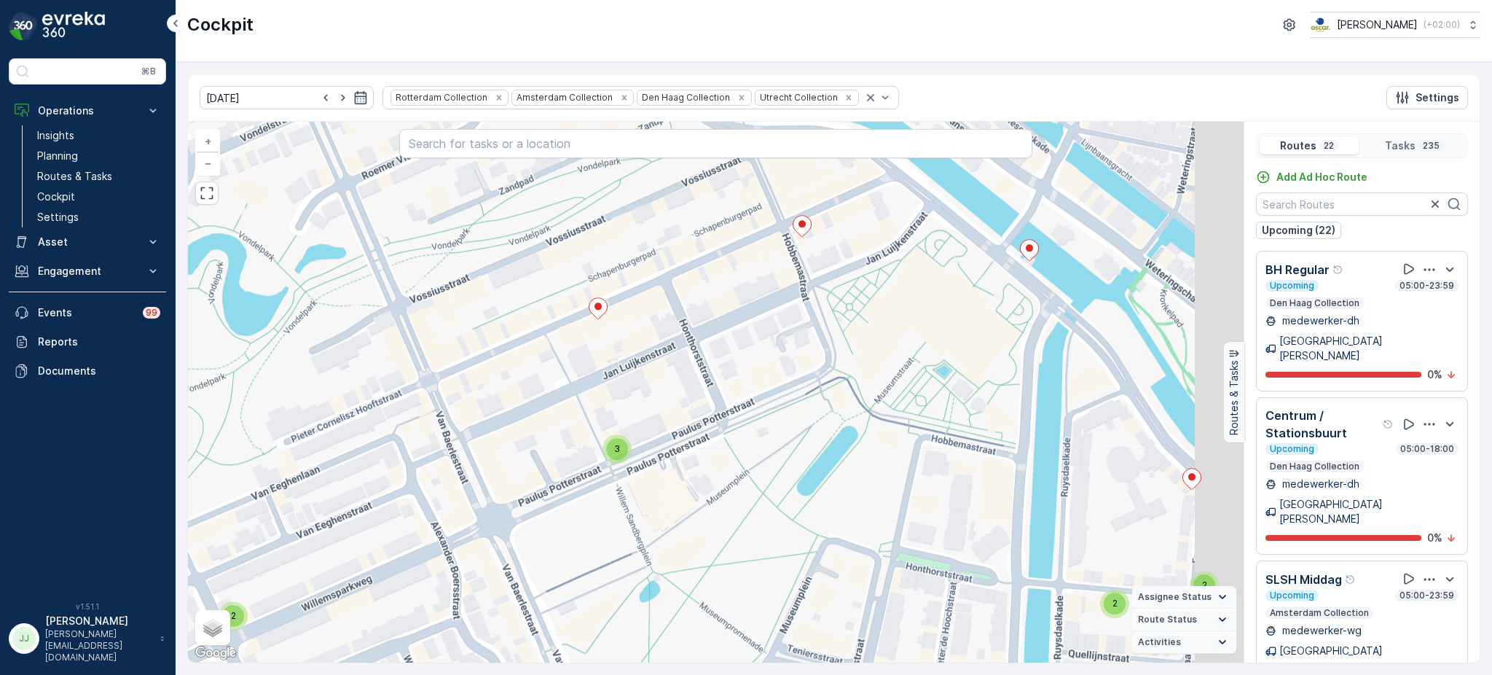
drag, startPoint x: 748, startPoint y: 455, endPoint x: 632, endPoint y: 384, distance: 136.4
click at [632, 384] on div "3 2 2 2 2 2 2 2 3 2 2 2 2 2 2 2 2 2 2 2 3 2 3 2 2 2 2 2 3 3 2 2 4 2 2 2 2 4 2 2…" at bounding box center [716, 392] width 1056 height 541
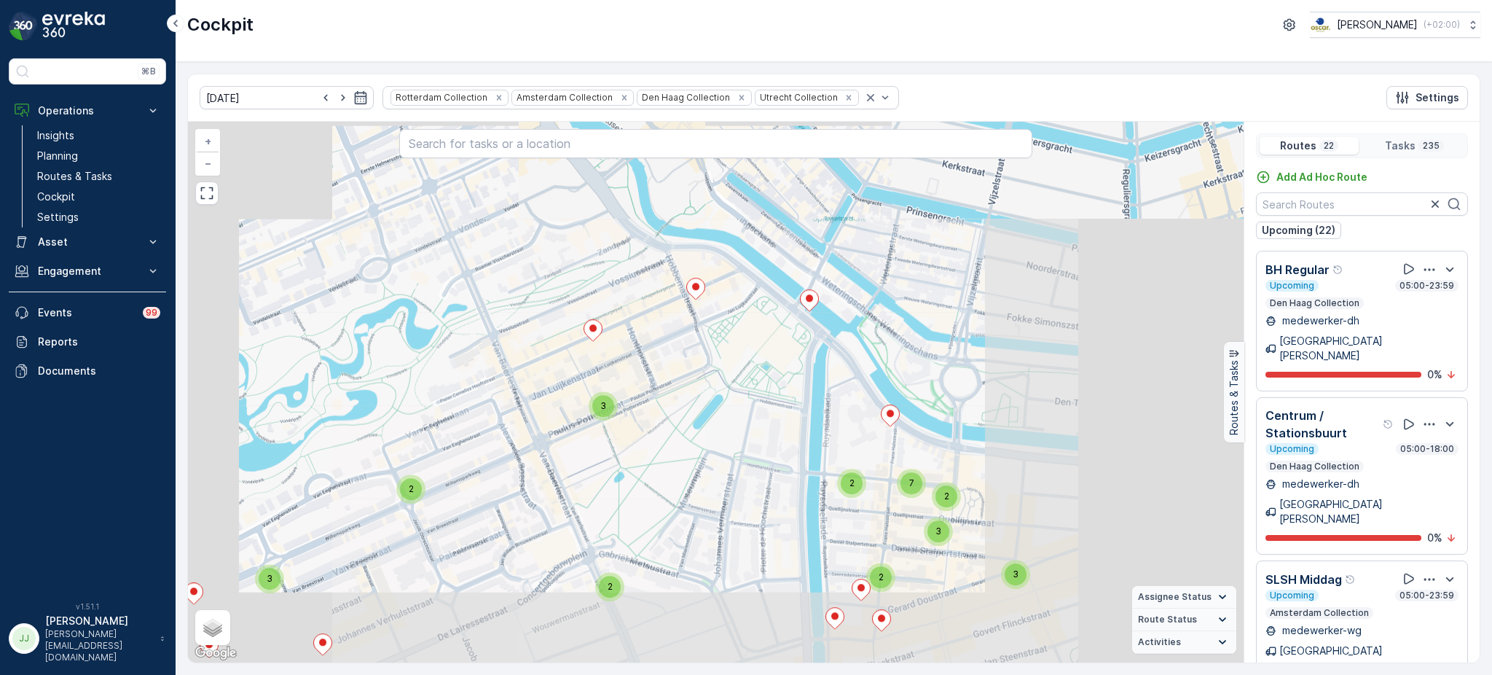
drag, startPoint x: 759, startPoint y: 466, endPoint x: 611, endPoint y: 381, distance: 170.4
click at [611, 381] on div "2 3 2 2 2 2 2 2 6 2 2 2 2 2 2 2 3 2 2 2 2 3 2 2 3 3 2 5 2 2 2 3 3 2 7 2 2 3 2 2…" at bounding box center [716, 392] width 1056 height 541
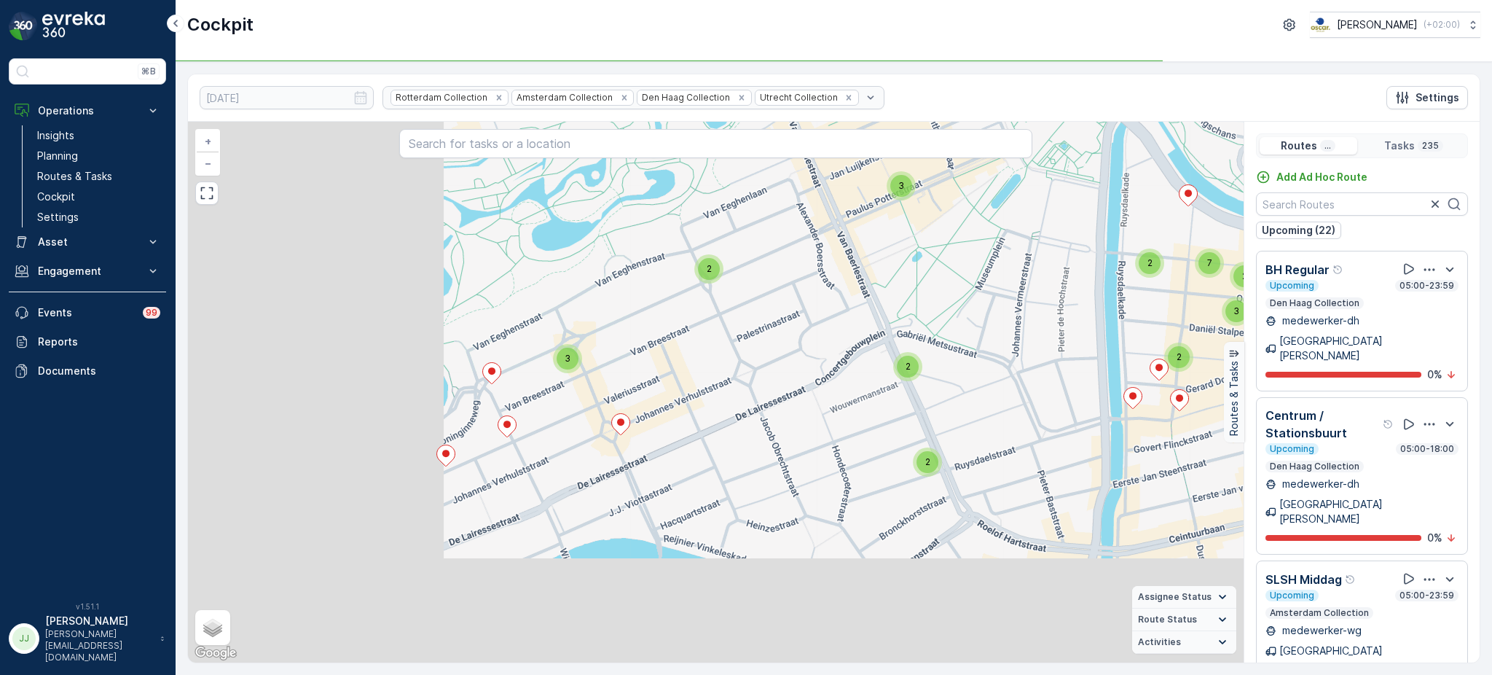
drag, startPoint x: 541, startPoint y: 373, endPoint x: 987, endPoint y: 232, distance: 467.6
click at [987, 232] on div "2 3 2 2 2 2 2 2 6 2 2 2 2 2 2 2 3 2 2 2 2 3 2 2 3 3 2 5 2 2 2 3 3 2 7 2 2 3 2 2…" at bounding box center [716, 392] width 1056 height 541
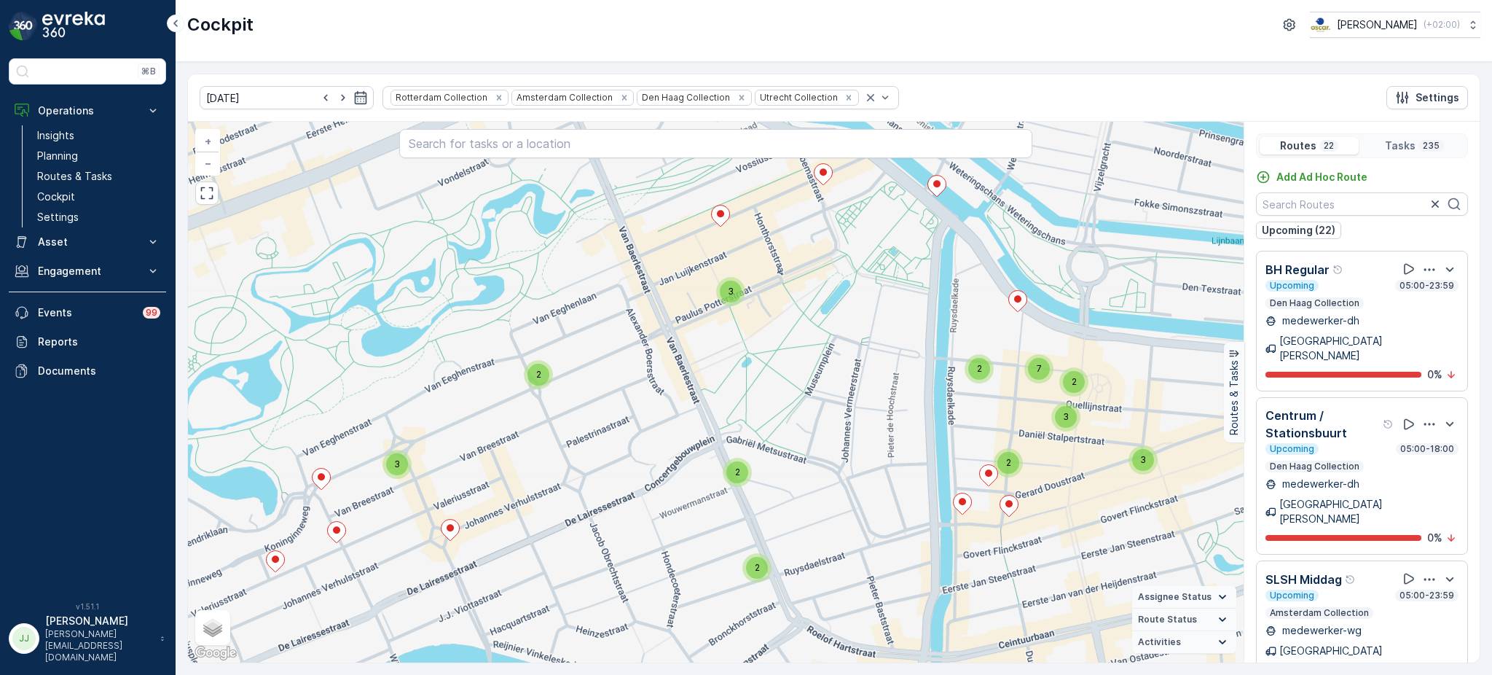
drag, startPoint x: 719, startPoint y: 484, endPoint x: 542, endPoint y: 601, distance: 211.8
click at [542, 601] on div "2 3 2 2 2 2 2 2 6 2 2 2 2 2 2 2 3 2 2 2 2 3 2 2 3 3 2 5 2 2 2 3 3 2 7 2 2 3 2 2…" at bounding box center [716, 392] width 1056 height 541
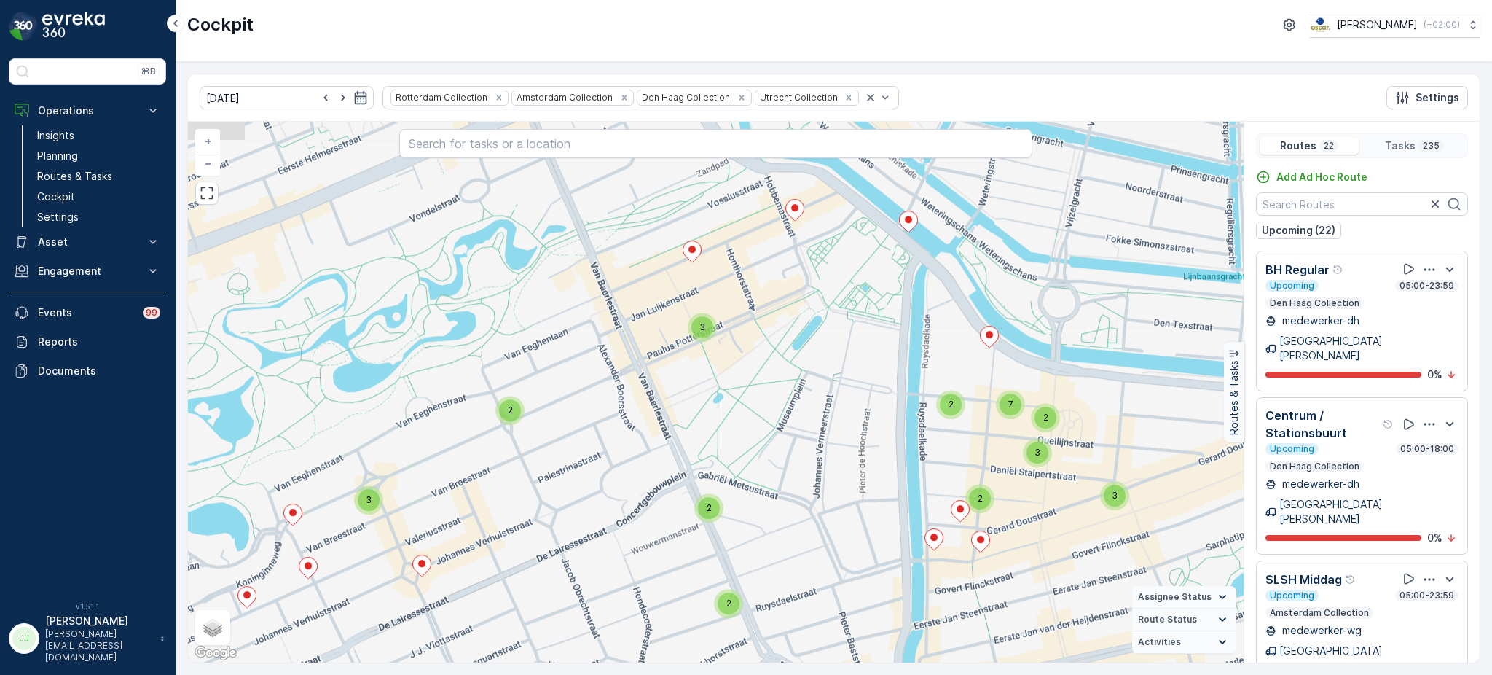
drag, startPoint x: 662, startPoint y: 402, endPoint x: 638, endPoint y: 429, distance: 36.1
click at [638, 429] on div "2 3 2 2 2 2 2 2 6 2 2 2 2 2 2 2 3 2 2 2 2 3 2 2 3 3 2 5 2 2 2 3 3 2 7 2 2 3 2 2…" at bounding box center [716, 392] width 1056 height 541
